Goal: Transaction & Acquisition: Subscribe to service/newsletter

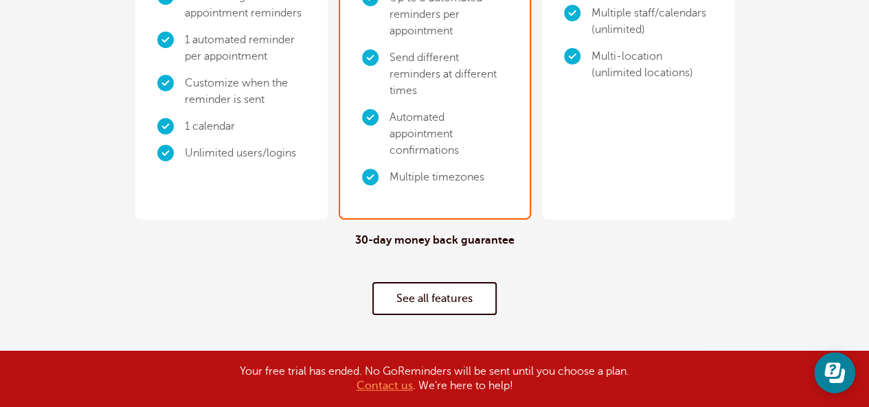
scroll to position [481, 0]
click at [432, 282] on link "See all features" at bounding box center [434, 298] width 124 height 33
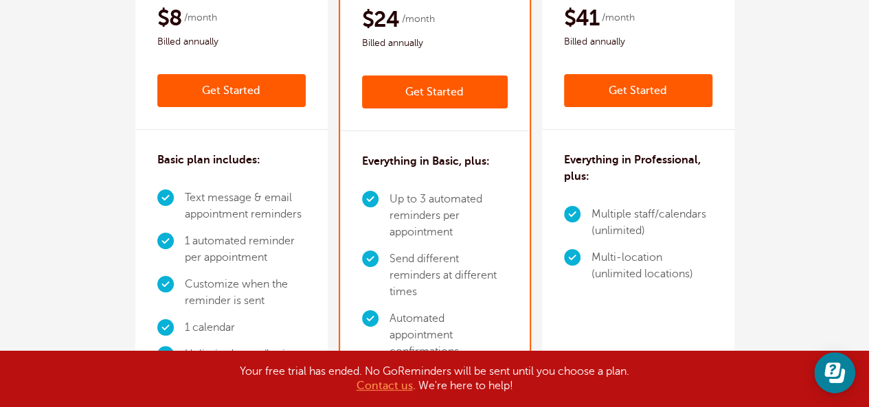
scroll to position [0, 0]
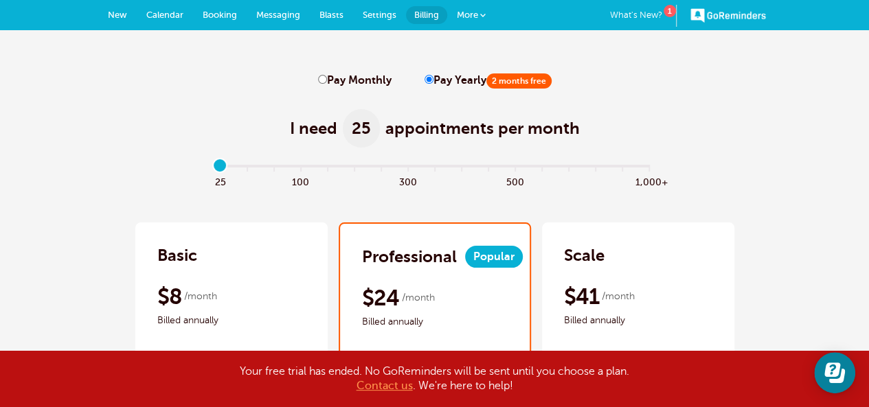
click at [323, 78] on input "Pay Monthly" at bounding box center [322, 79] width 9 height 9
radio input "true"
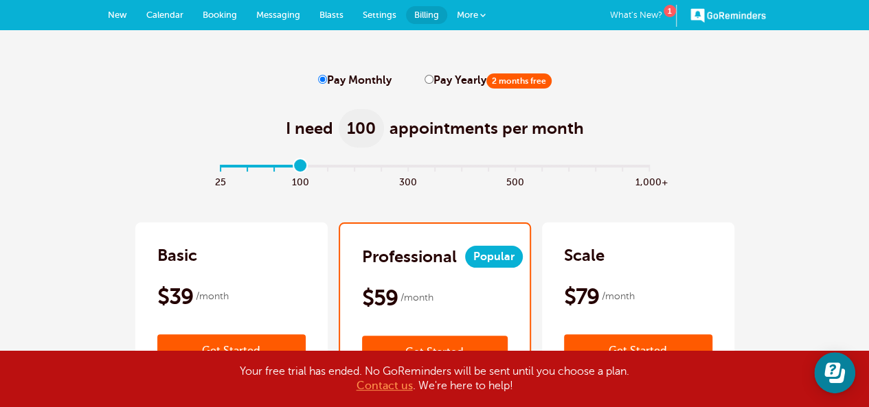
click at [306, 168] on input "range" at bounding box center [434, 169] width 444 height 3
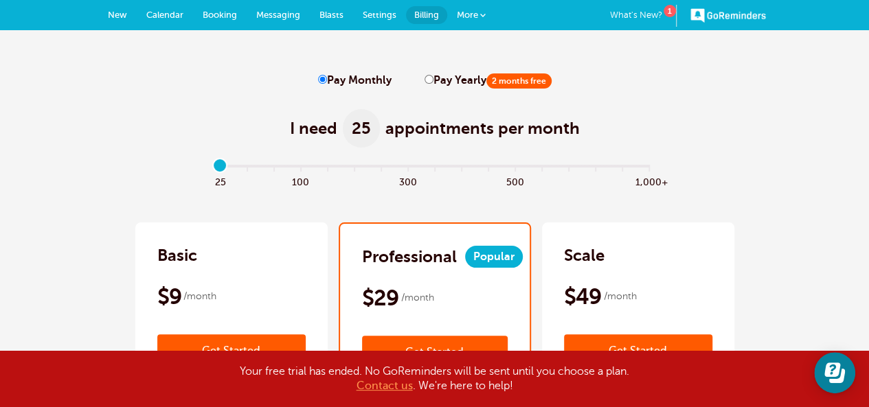
click at [221, 168] on input "range" at bounding box center [434, 169] width 444 height 3
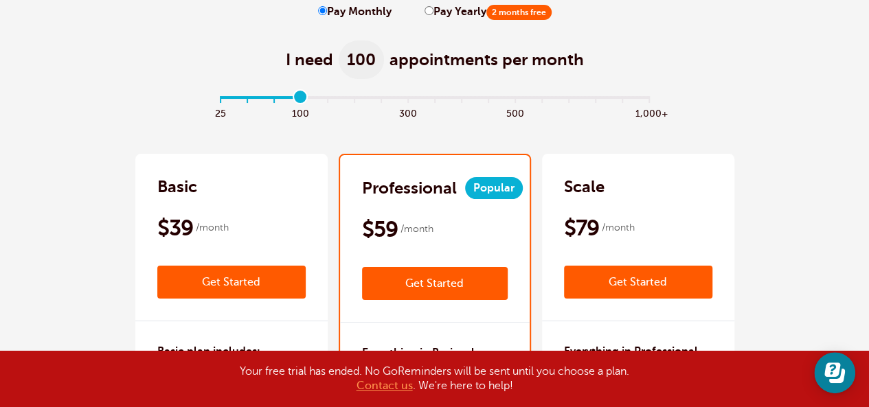
click at [302, 100] on input "range" at bounding box center [434, 100] width 444 height 3
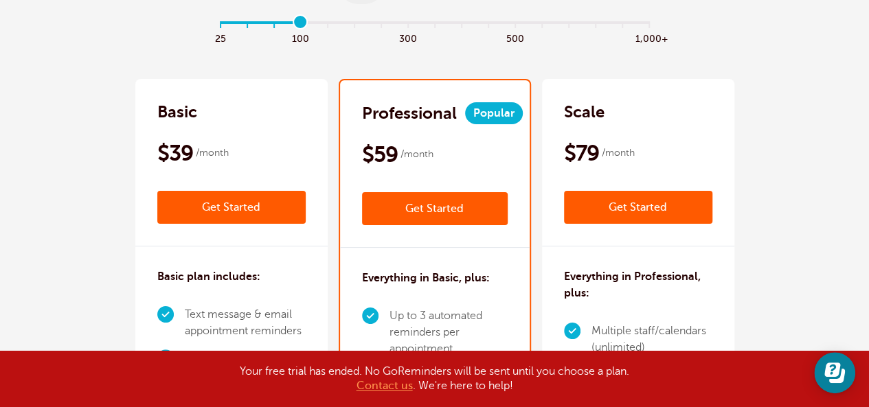
scroll to position [0, 0]
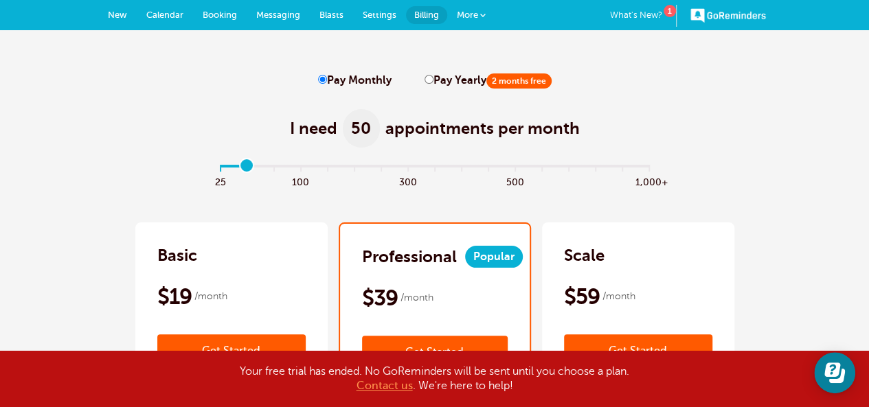
click at [247, 170] on input "range" at bounding box center [434, 169] width 444 height 3
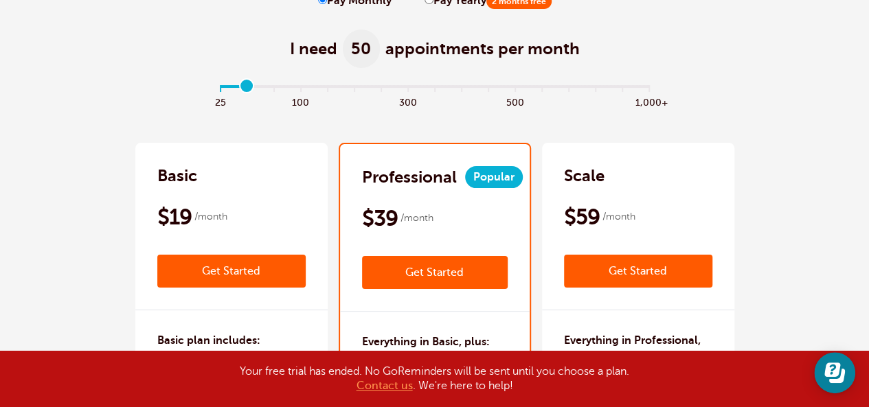
scroll to position [69, 0]
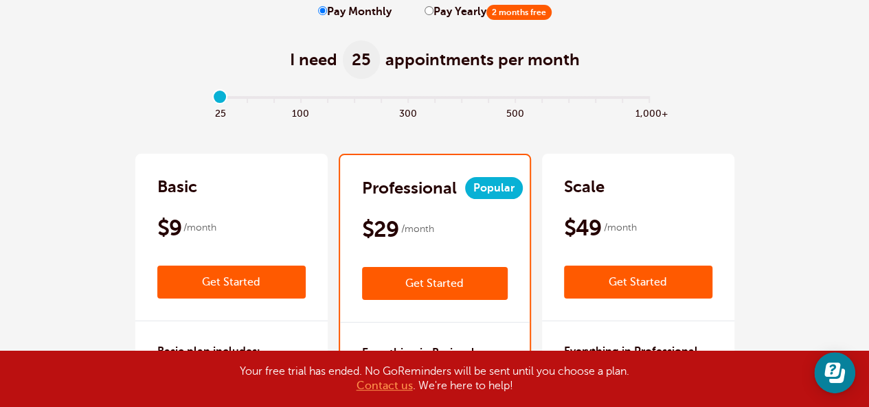
drag, startPoint x: 246, startPoint y: 90, endPoint x: 225, endPoint y: 108, distance: 27.8
type input "0"
click at [225, 102] on input "range" at bounding box center [434, 100] width 444 height 3
drag, startPoint x: 225, startPoint y: 108, endPoint x: 213, endPoint y: 108, distance: 11.7
click at [223, 108] on span "25" at bounding box center [220, 112] width 27 height 16
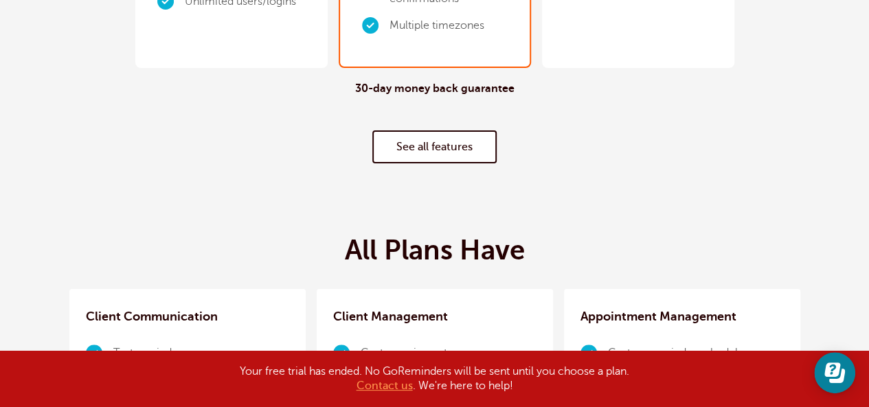
scroll to position [618, 0]
